Goal: Navigation & Orientation: Find specific page/section

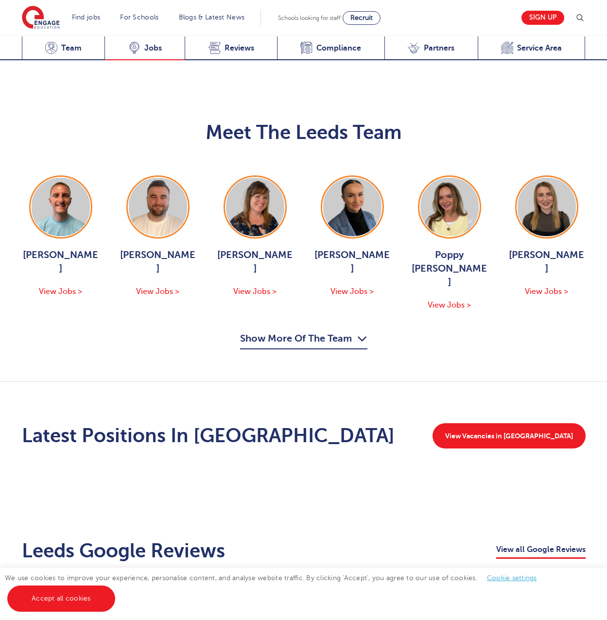
scroll to position [1263, 0]
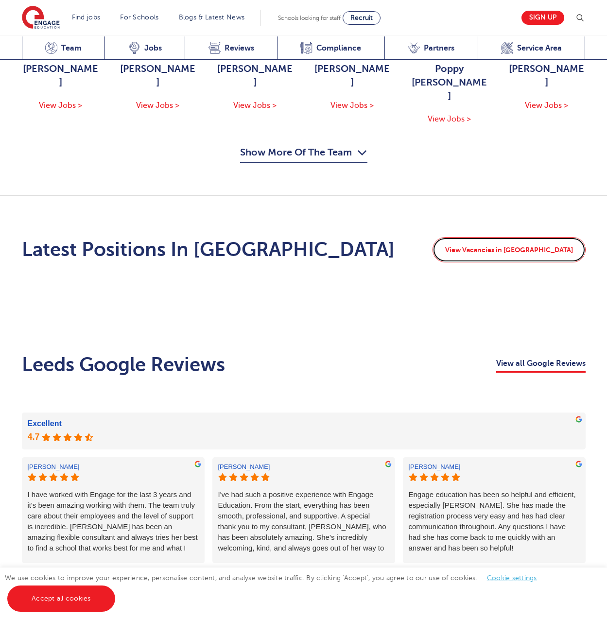
click at [520, 237] on link "View Vacancies in Leeds" at bounding box center [508, 249] width 153 height 25
